Goal: Navigation & Orientation: Find specific page/section

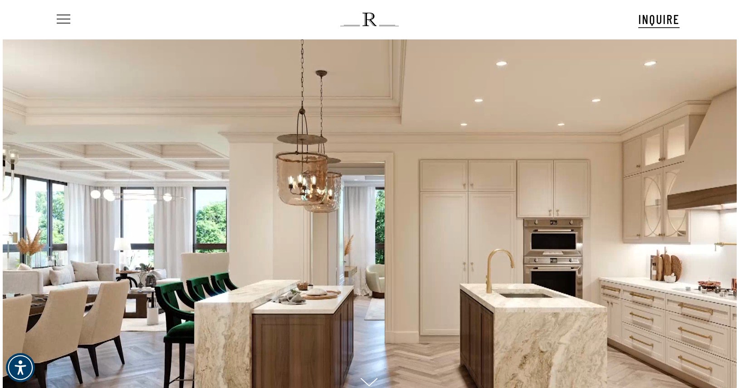
click at [62, 19] on span "Navigation Menu" at bounding box center [64, 19] width 10 height 13
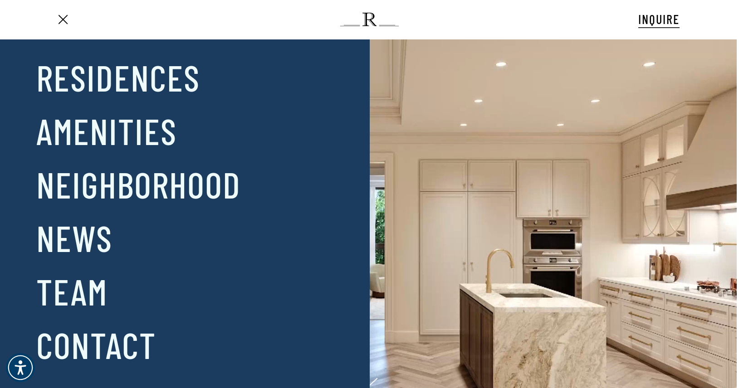
click at [62, 17] on span "Navigation Menu" at bounding box center [64, 19] width 10 height 13
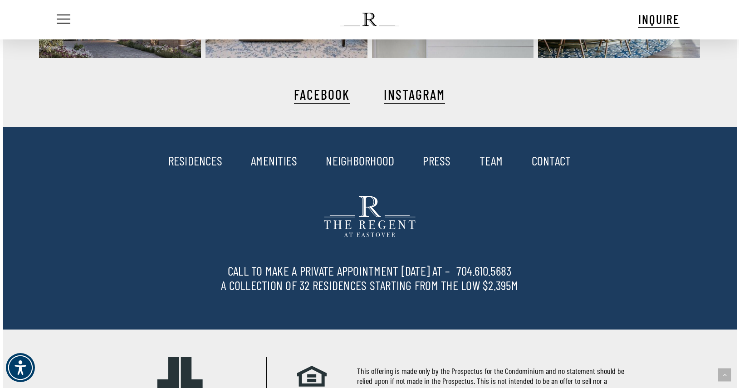
scroll to position [2040, 0]
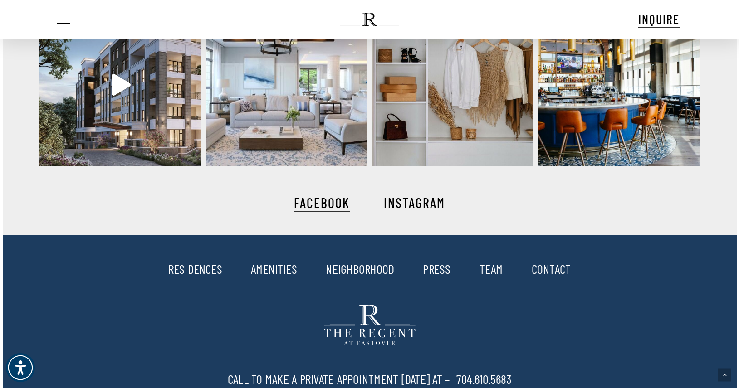
click at [406, 203] on link "INSTAGRAM" at bounding box center [414, 203] width 61 height 16
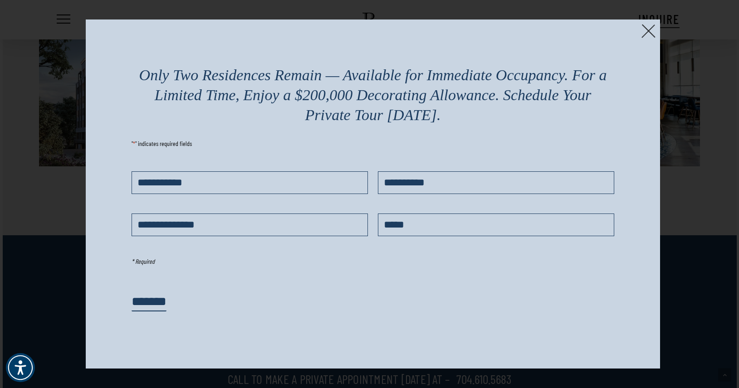
click at [646, 31] on img at bounding box center [649, 31] width 14 height 14
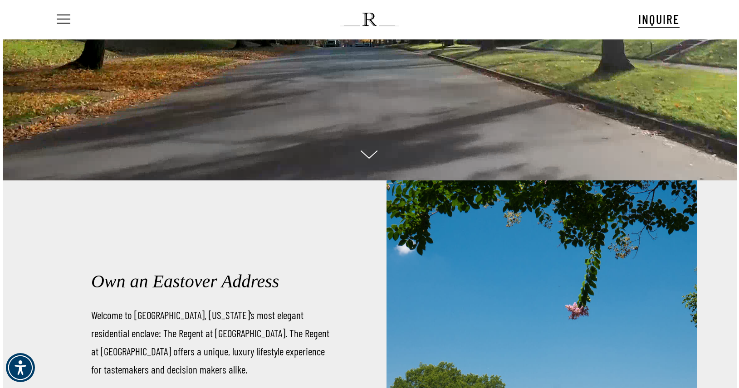
scroll to position [0, 0]
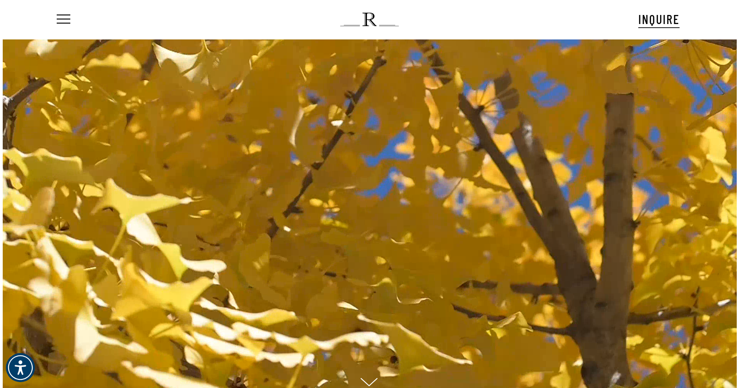
click at [60, 27] on ul "Menu" at bounding box center [62, 19] width 15 height 39
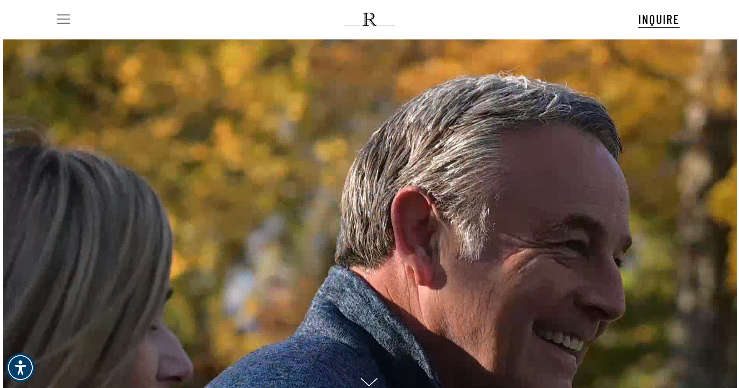
click at [61, 20] on span "Navigation Menu" at bounding box center [64, 19] width 10 height 13
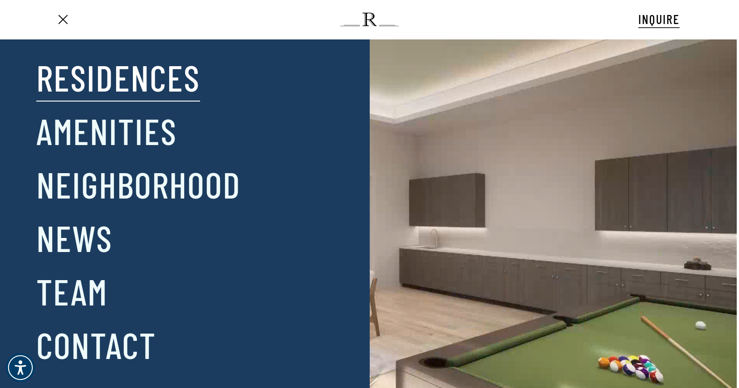
click at [87, 90] on link "Residences" at bounding box center [118, 77] width 164 height 47
